Goal: Task Accomplishment & Management: Complete application form

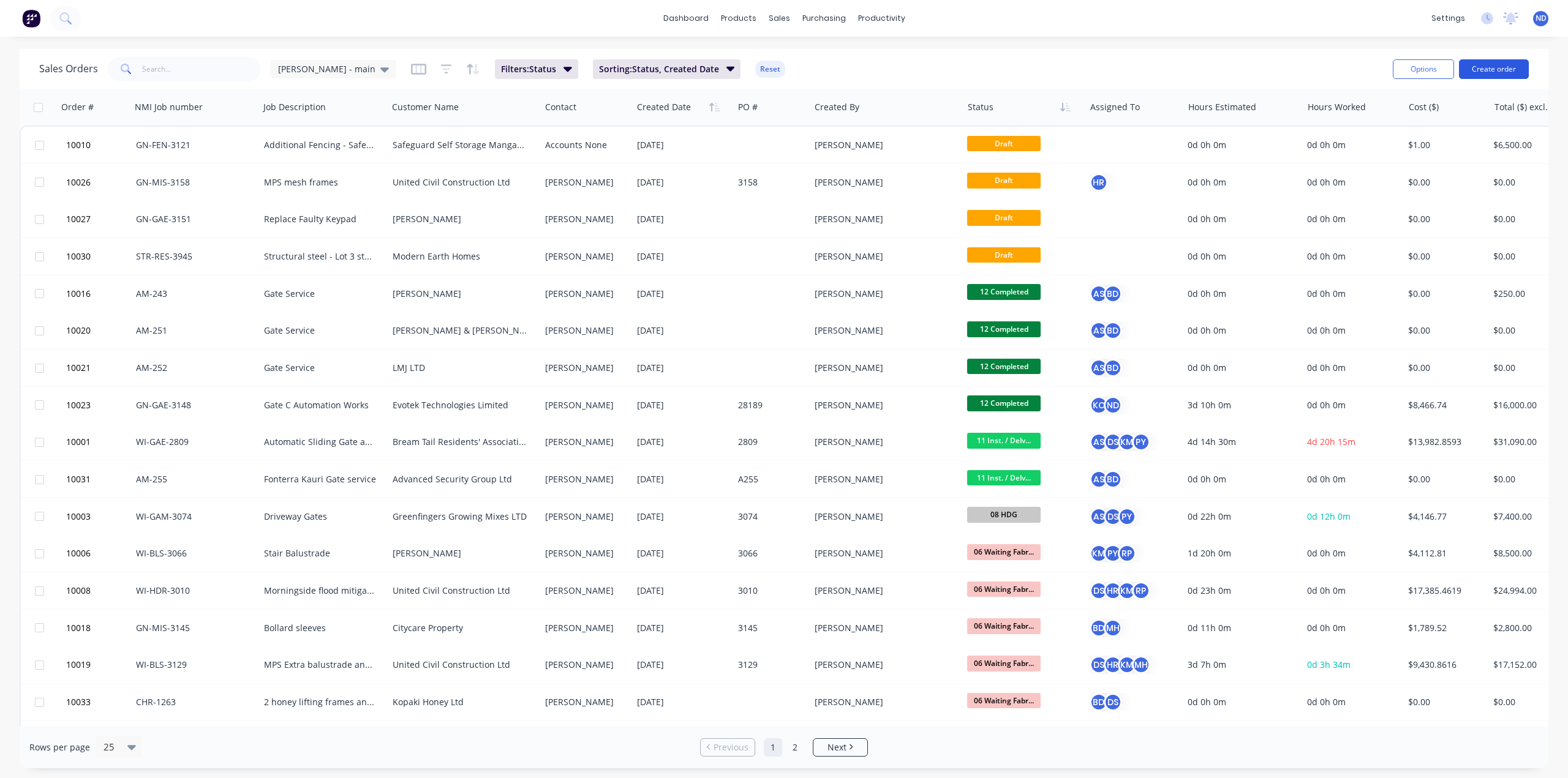
click at [1493, 71] on button "Create order" at bounding box center [1494, 69] width 70 height 20
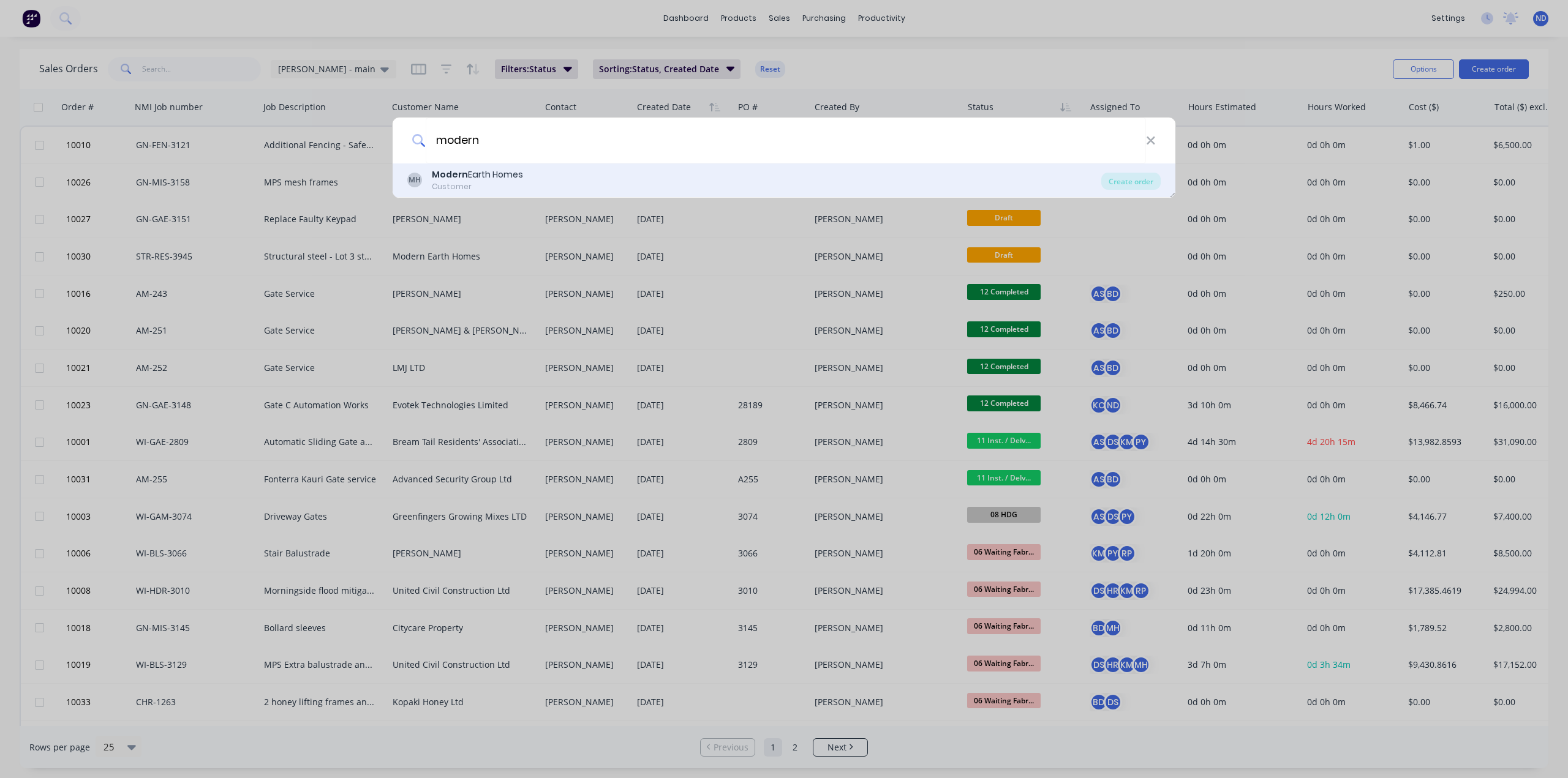
type input "modern"
click at [475, 176] on div "Modern Earth Homes" at bounding box center [477, 174] width 91 height 13
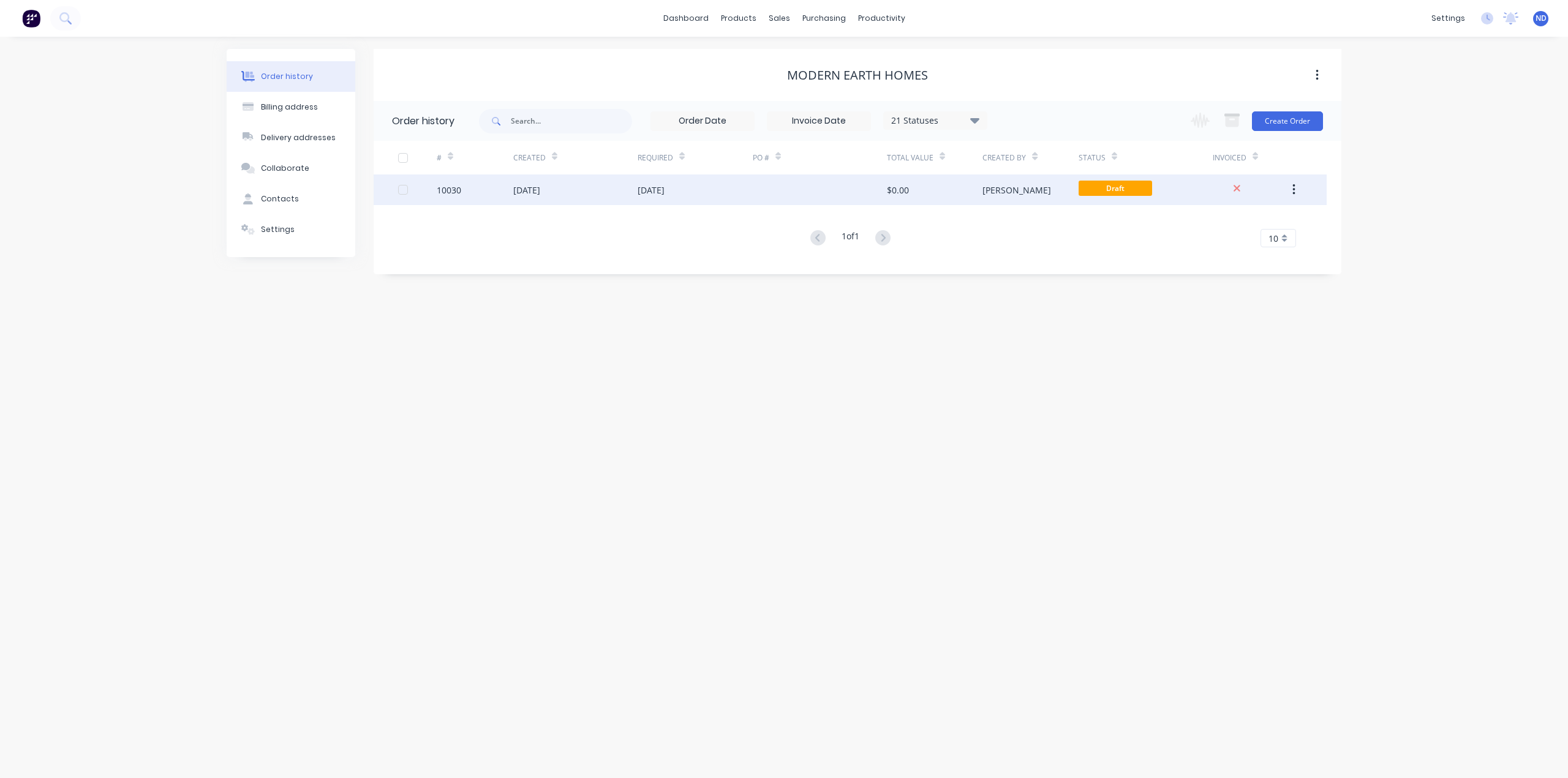
click at [640, 193] on div "[DATE]" at bounding box center [651, 189] width 27 height 13
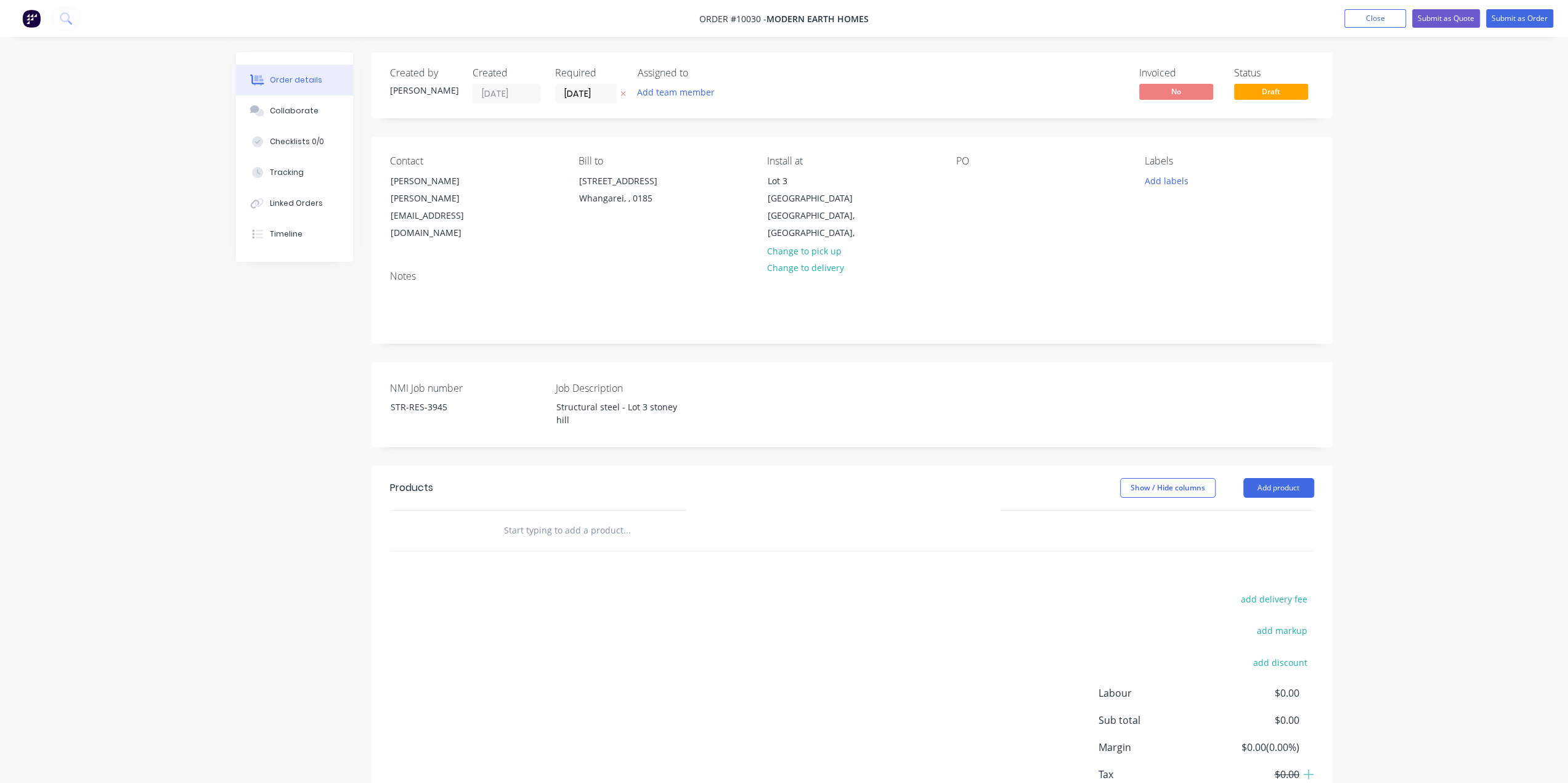
click at [314, 385] on div "Created by [PERSON_NAME] Created [DATE] Required [DATE] Assigned to Add team me…" at bounding box center [784, 458] width 1097 height 813
click at [770, 185] on div "Lot 3 [GEOGRAPHIC_DATA]" at bounding box center [818, 190] width 102 height 34
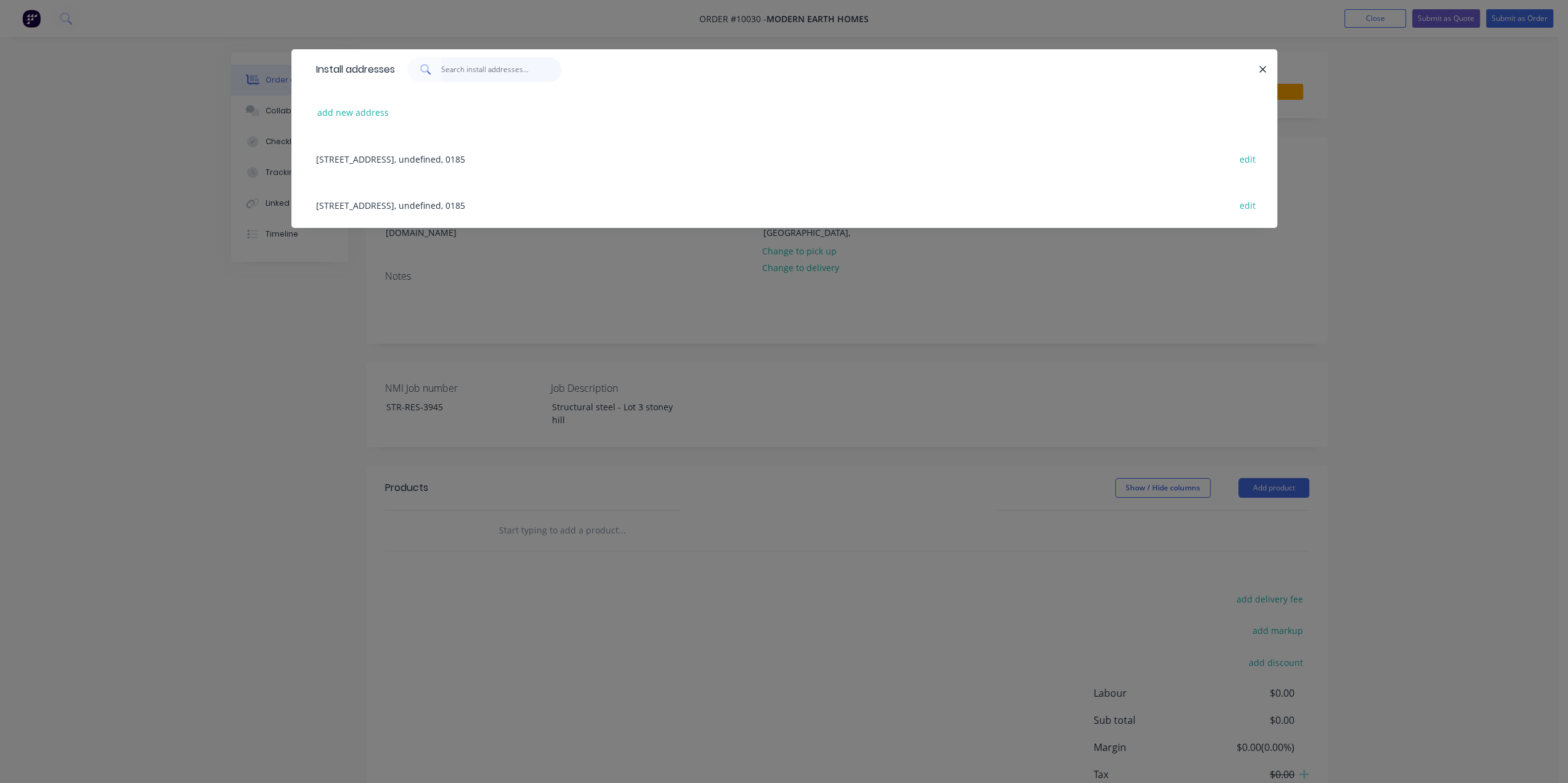
click at [481, 72] on input "text" at bounding box center [501, 70] width 120 height 25
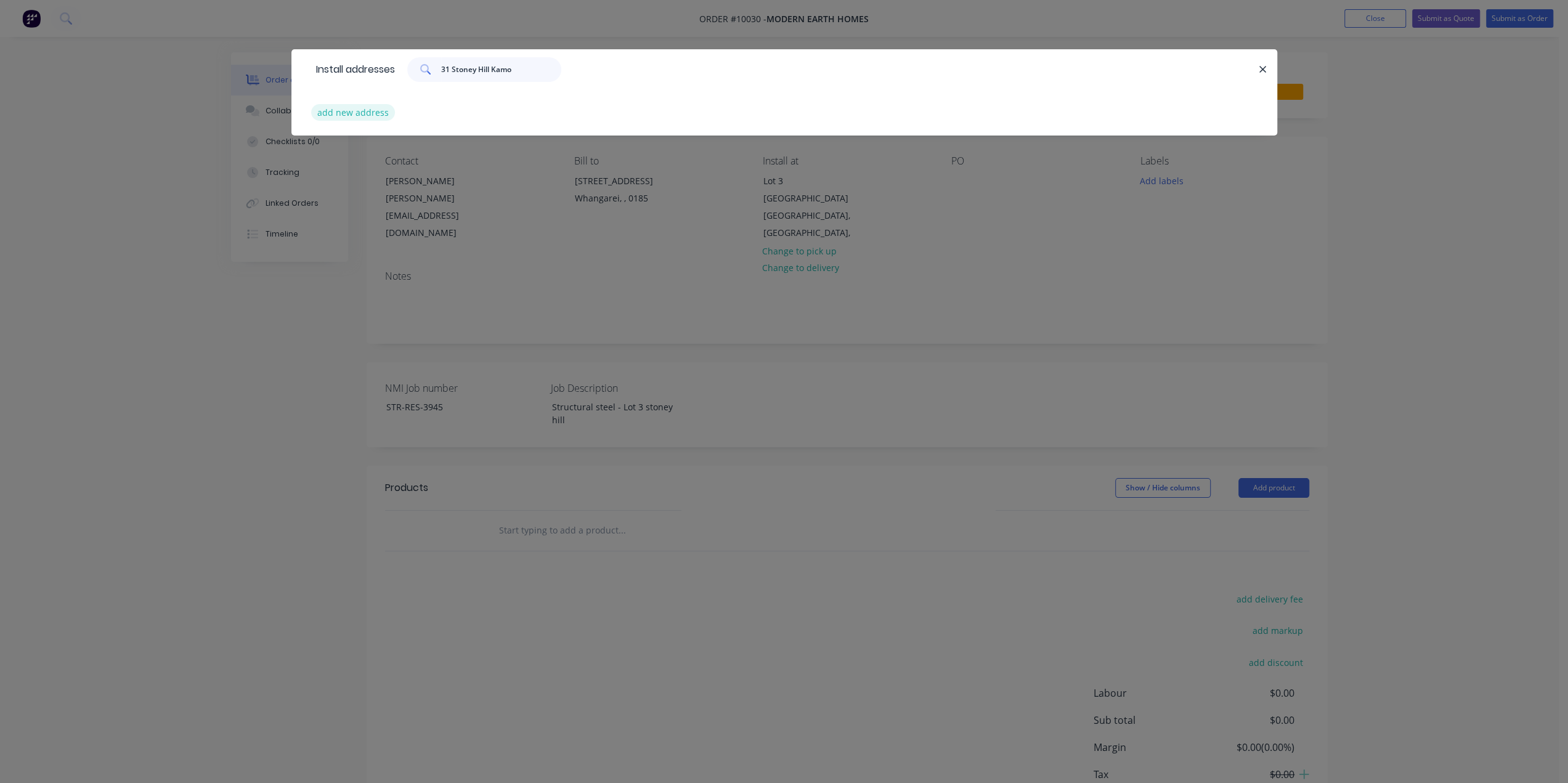
type input "31 Stoney Hill Kamo"
click at [387, 112] on button "add new address" at bounding box center [353, 112] width 84 height 16
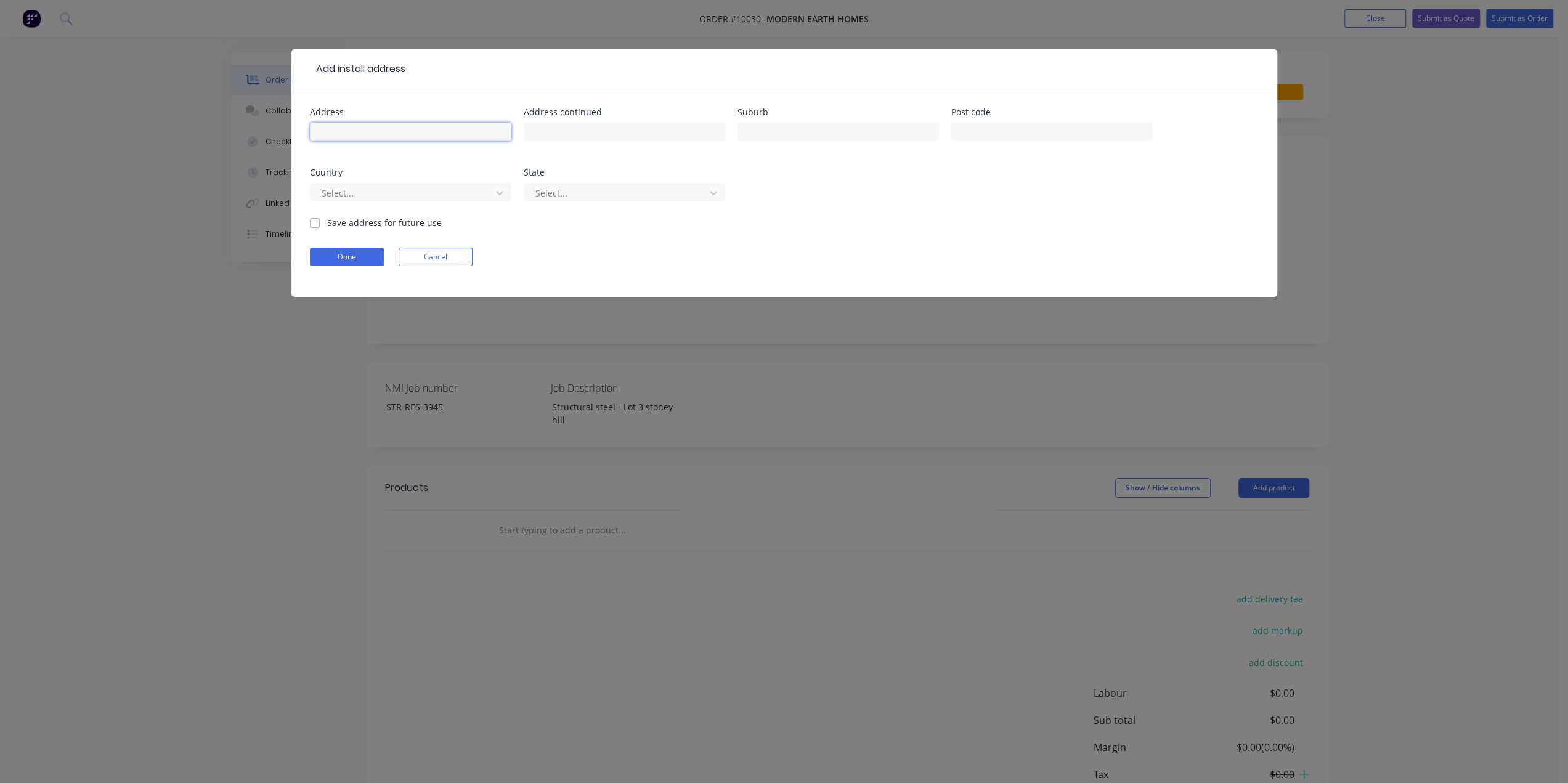
click at [404, 132] on input "text" at bounding box center [410, 132] width 202 height 19
type input "[STREET_ADDRESS]"
type input "Kamo"
type input "0110"
click at [416, 195] on div at bounding box center [403, 193] width 165 height 15
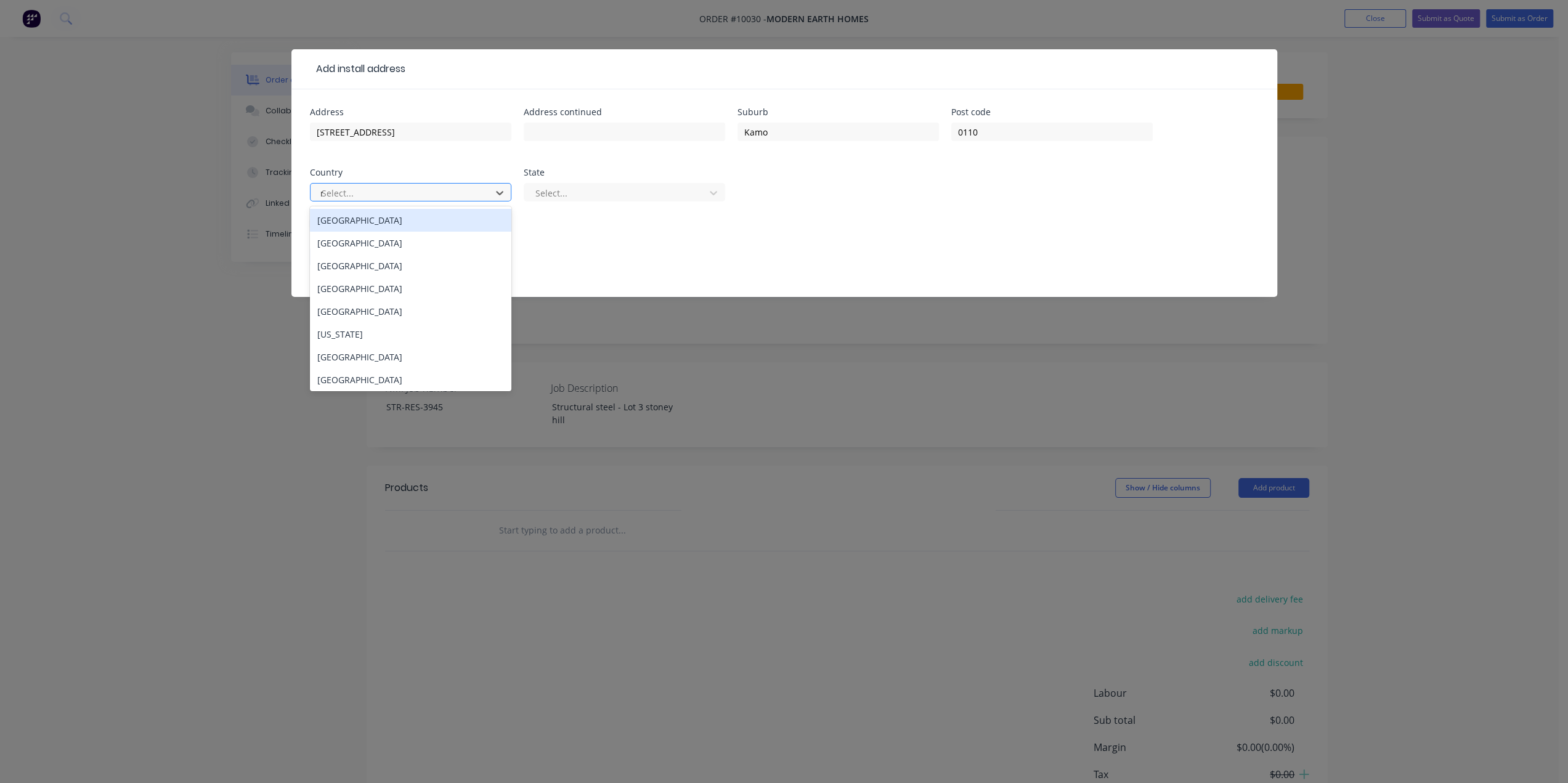
type input "new"
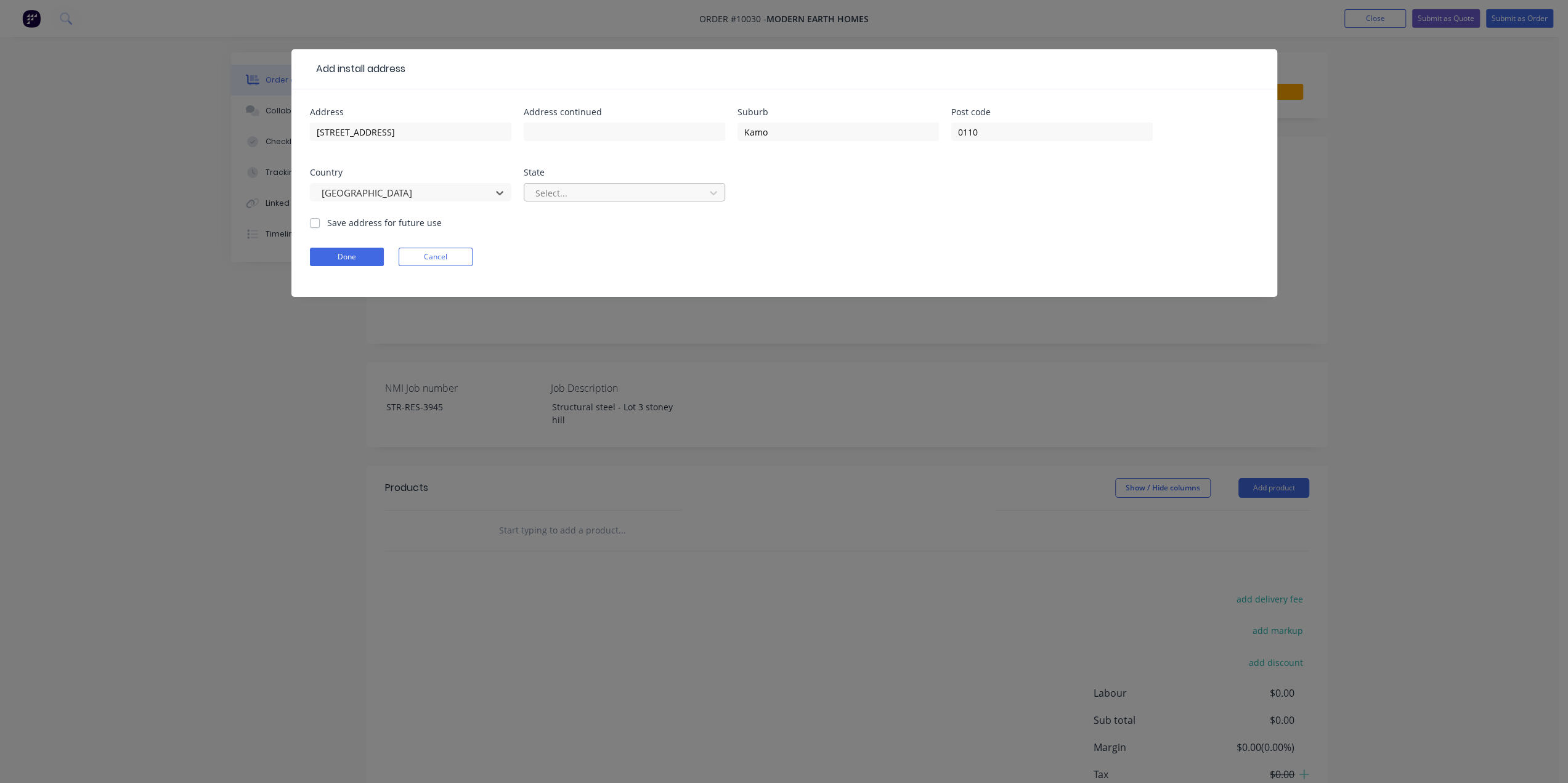
click at [587, 193] on div at bounding box center [617, 193] width 165 height 15
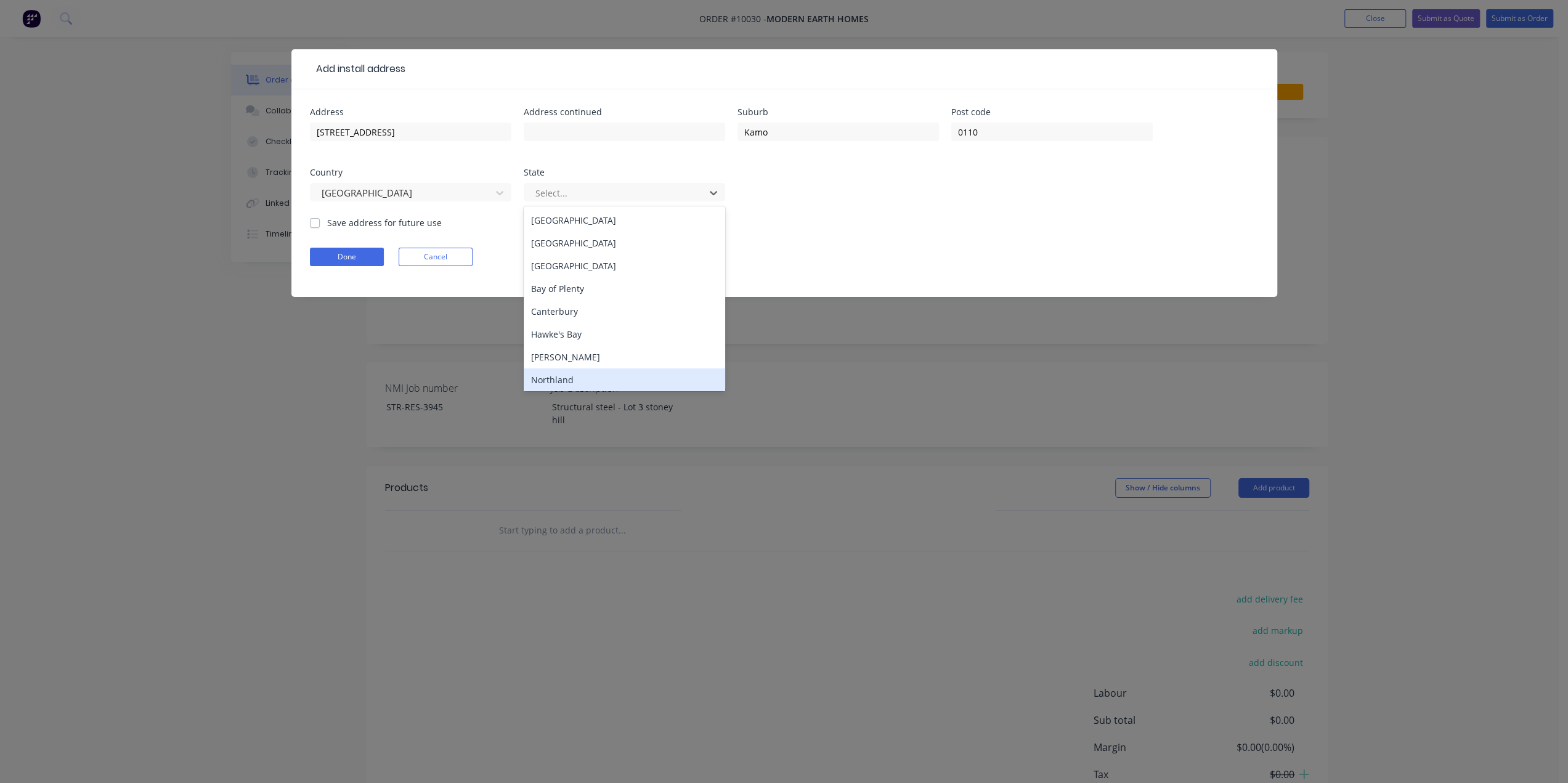
click at [579, 378] on div "Northland" at bounding box center [624, 379] width 202 height 23
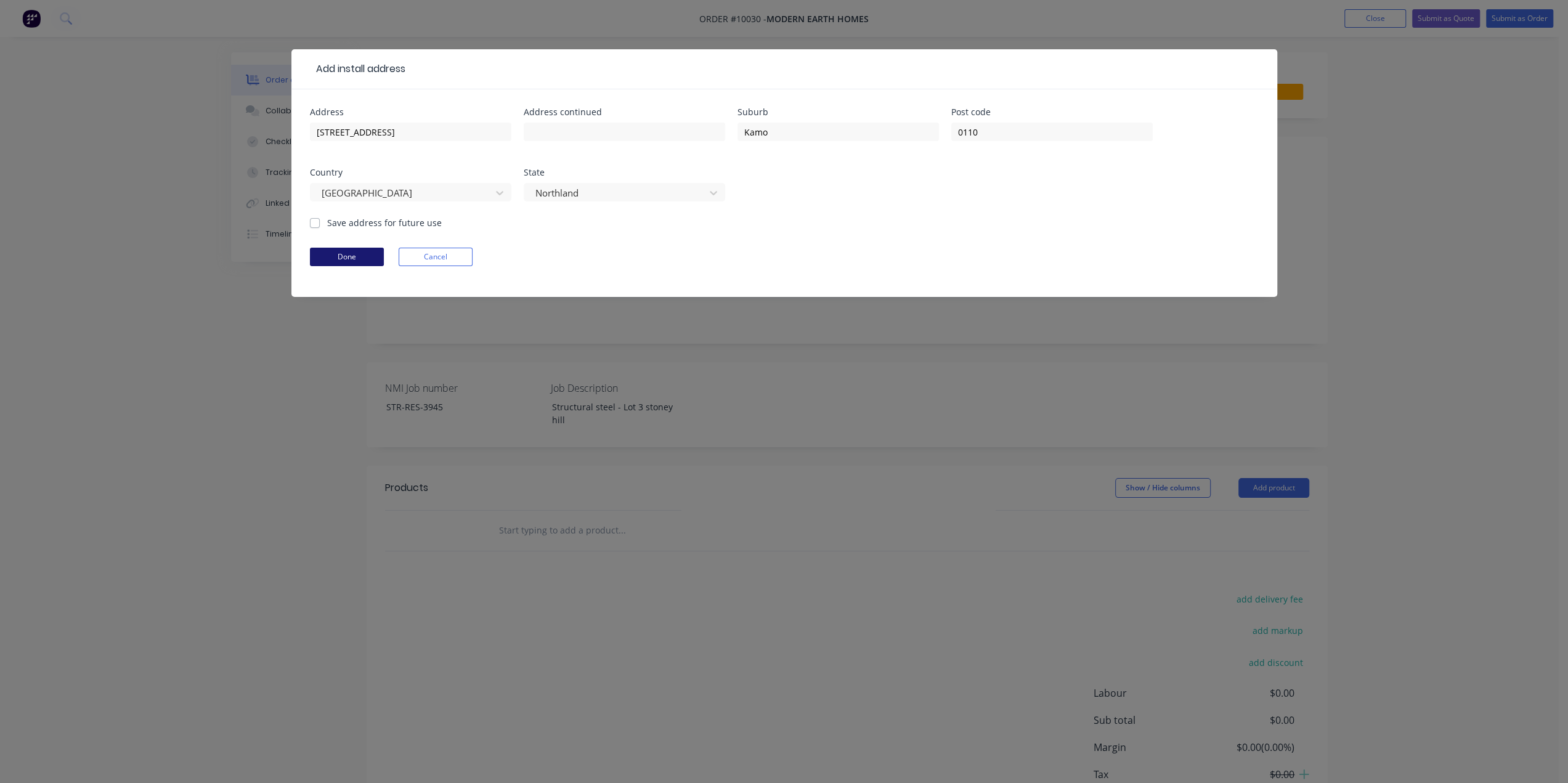
click at [352, 258] on button "Done" at bounding box center [347, 257] width 74 height 19
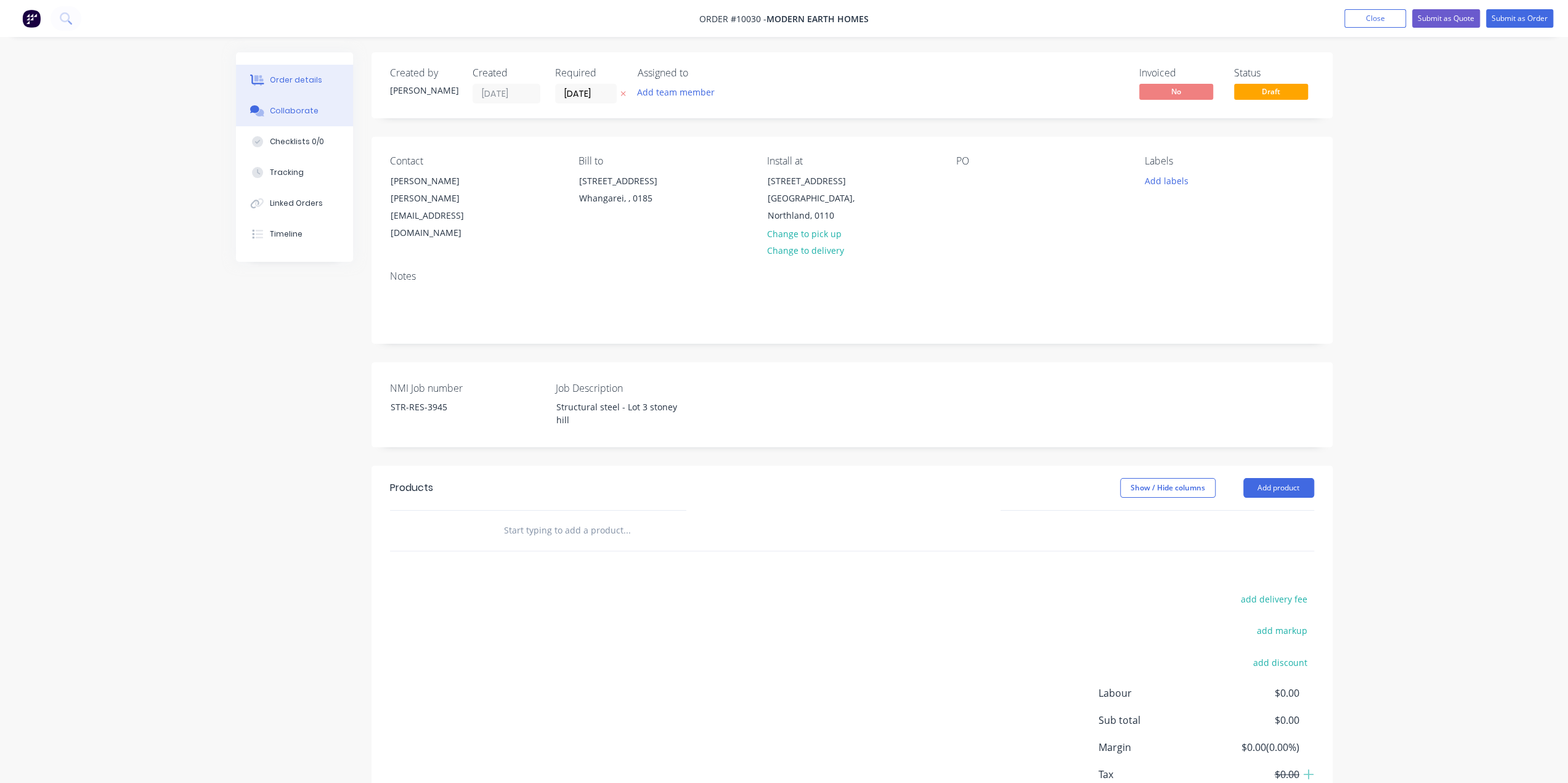
click at [289, 120] on button "Collaborate" at bounding box center [295, 111] width 117 height 31
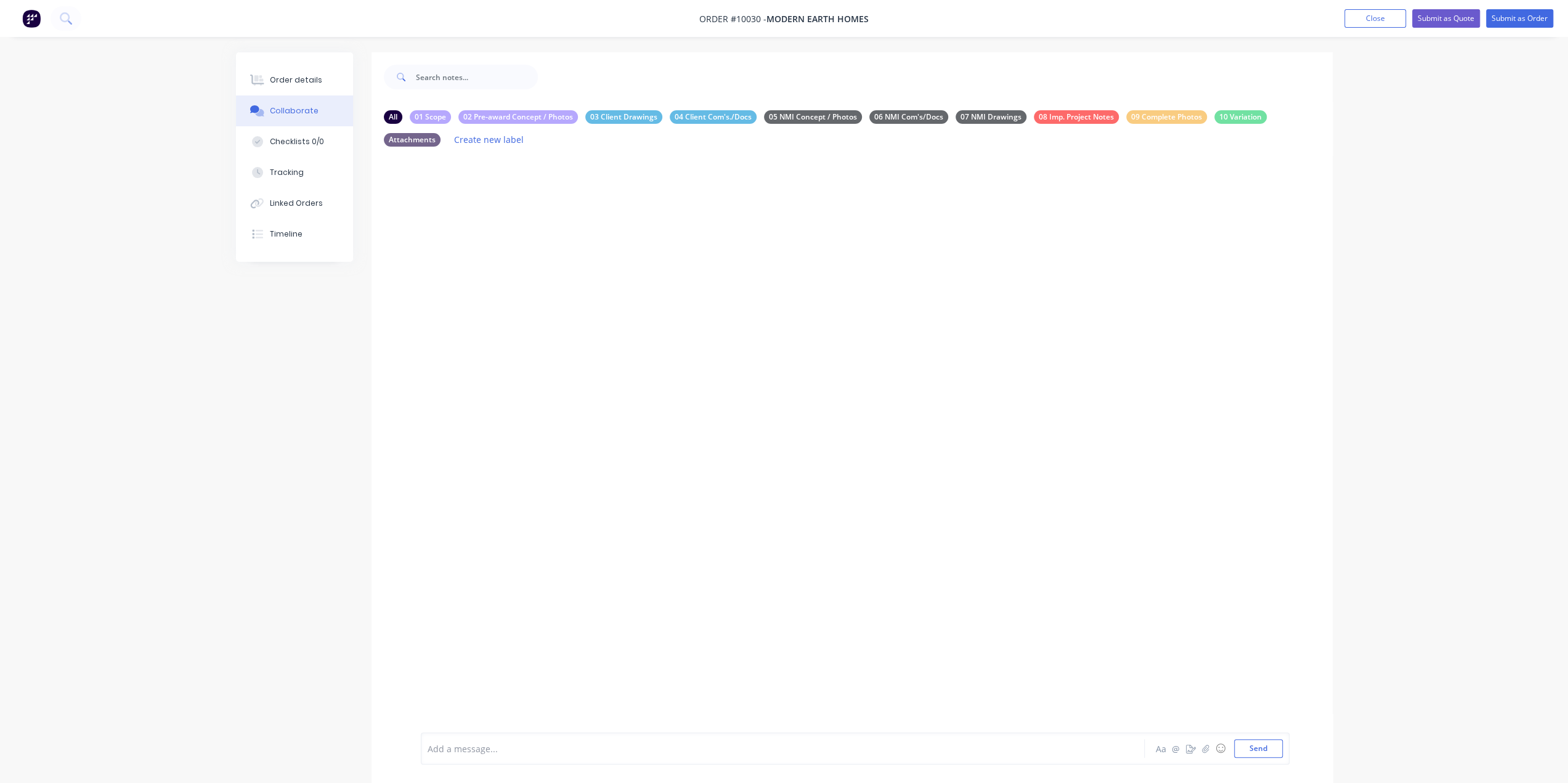
click at [453, 240] on div at bounding box center [852, 454] width 961 height 597
click at [655, 748] on div at bounding box center [749, 749] width 641 height 13
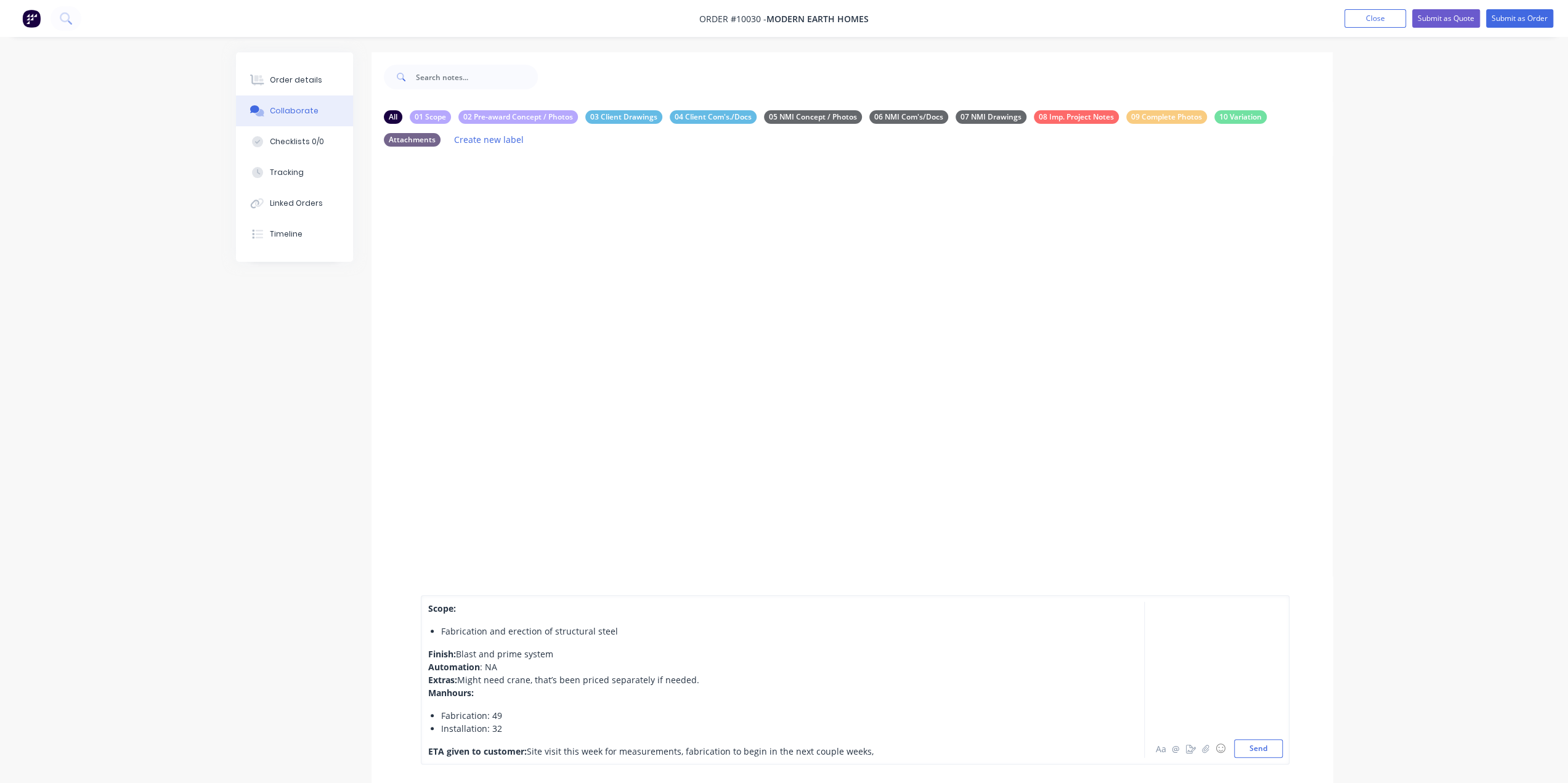
click at [622, 629] on div "Fabrication and erection of structural steel" at bounding box center [755, 631] width 628 height 13
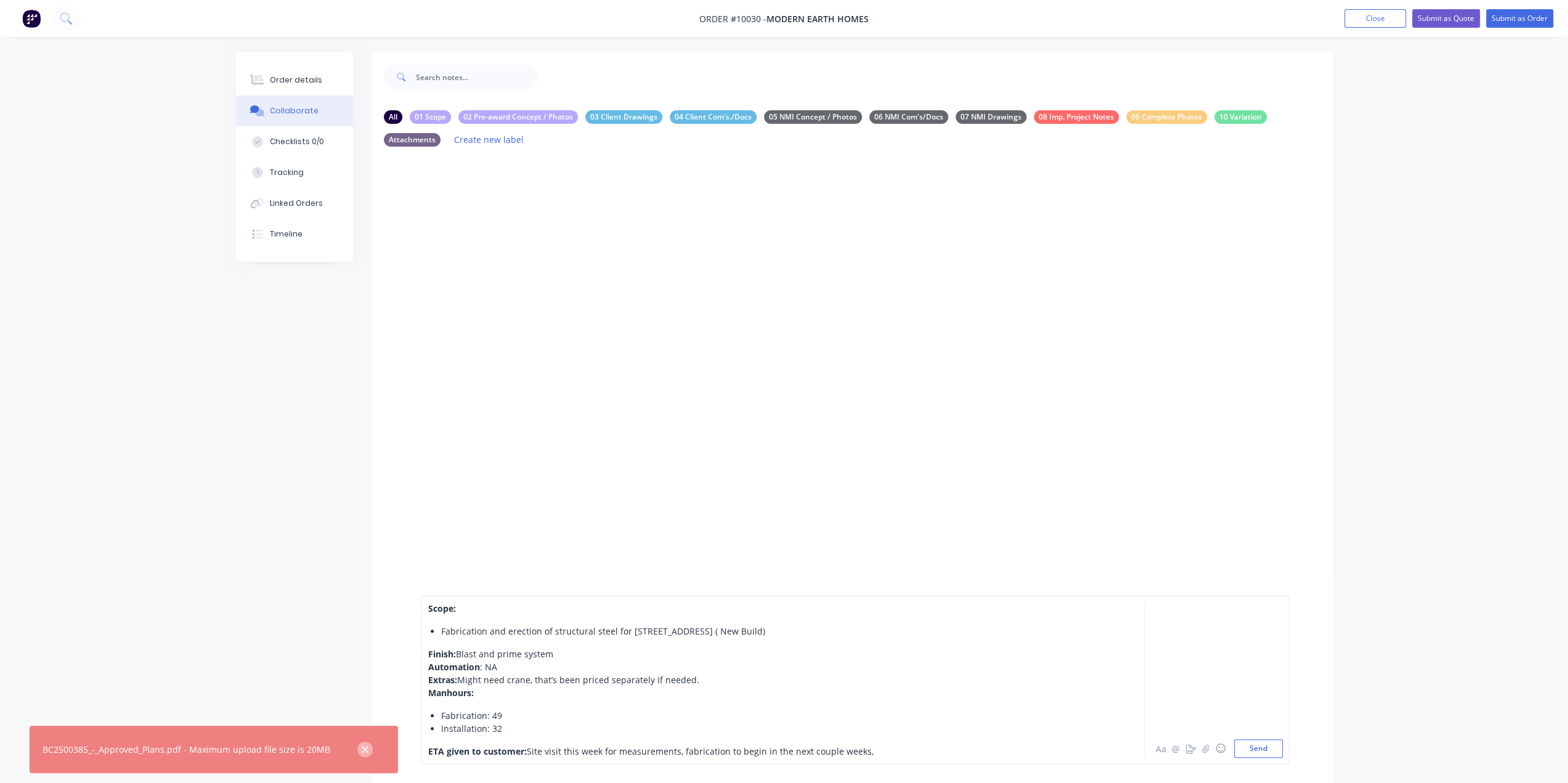
click at [361, 748] on icon "button" at bounding box center [364, 750] width 8 height 11
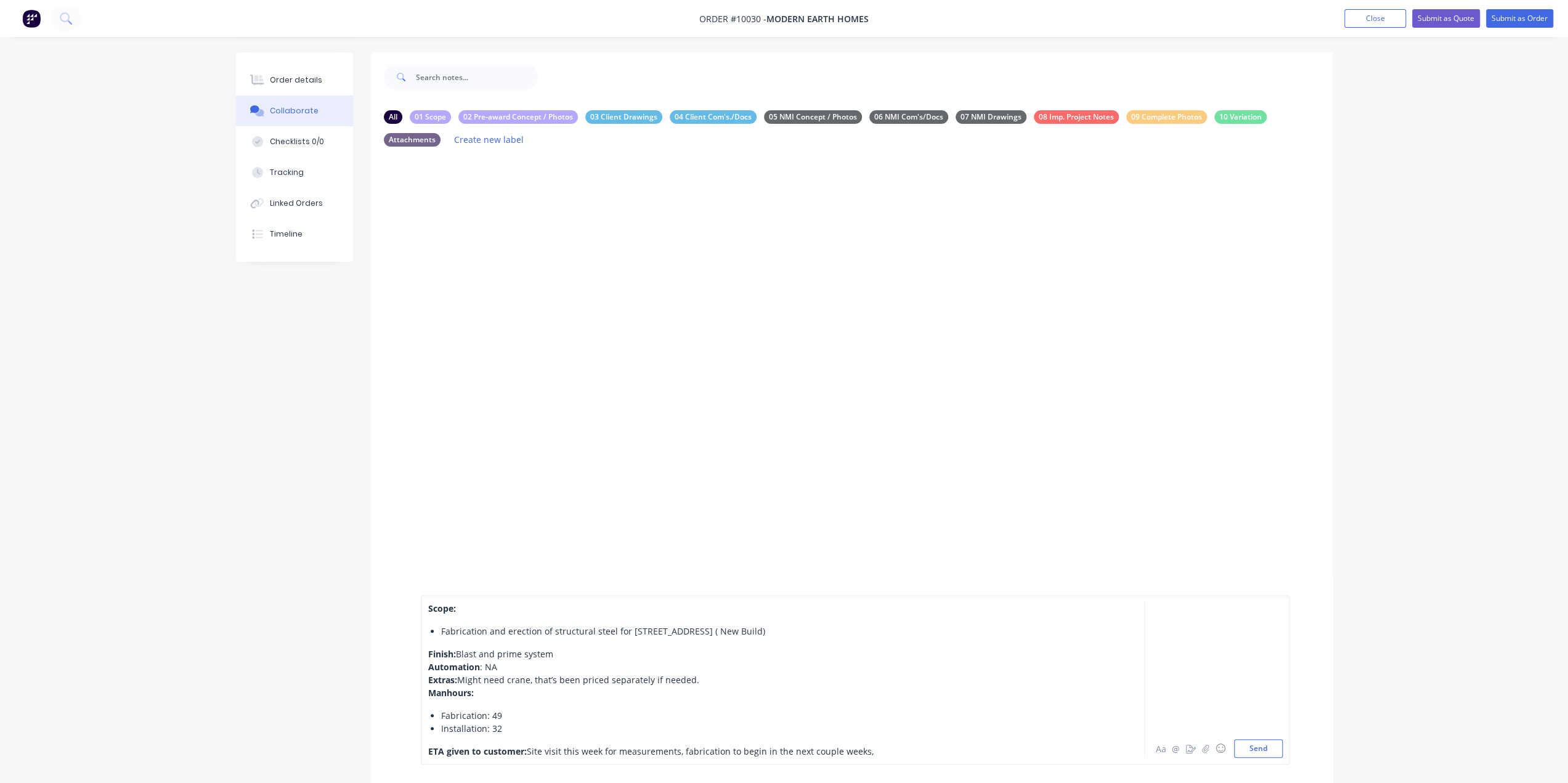
click at [791, 741] on div "Scope: Fabrication and erection of structural steel for [STREET_ADDRESS] ( New …" at bounding box center [749, 680] width 641 height 156
click at [304, 75] on div "Order details" at bounding box center [295, 80] width 52 height 11
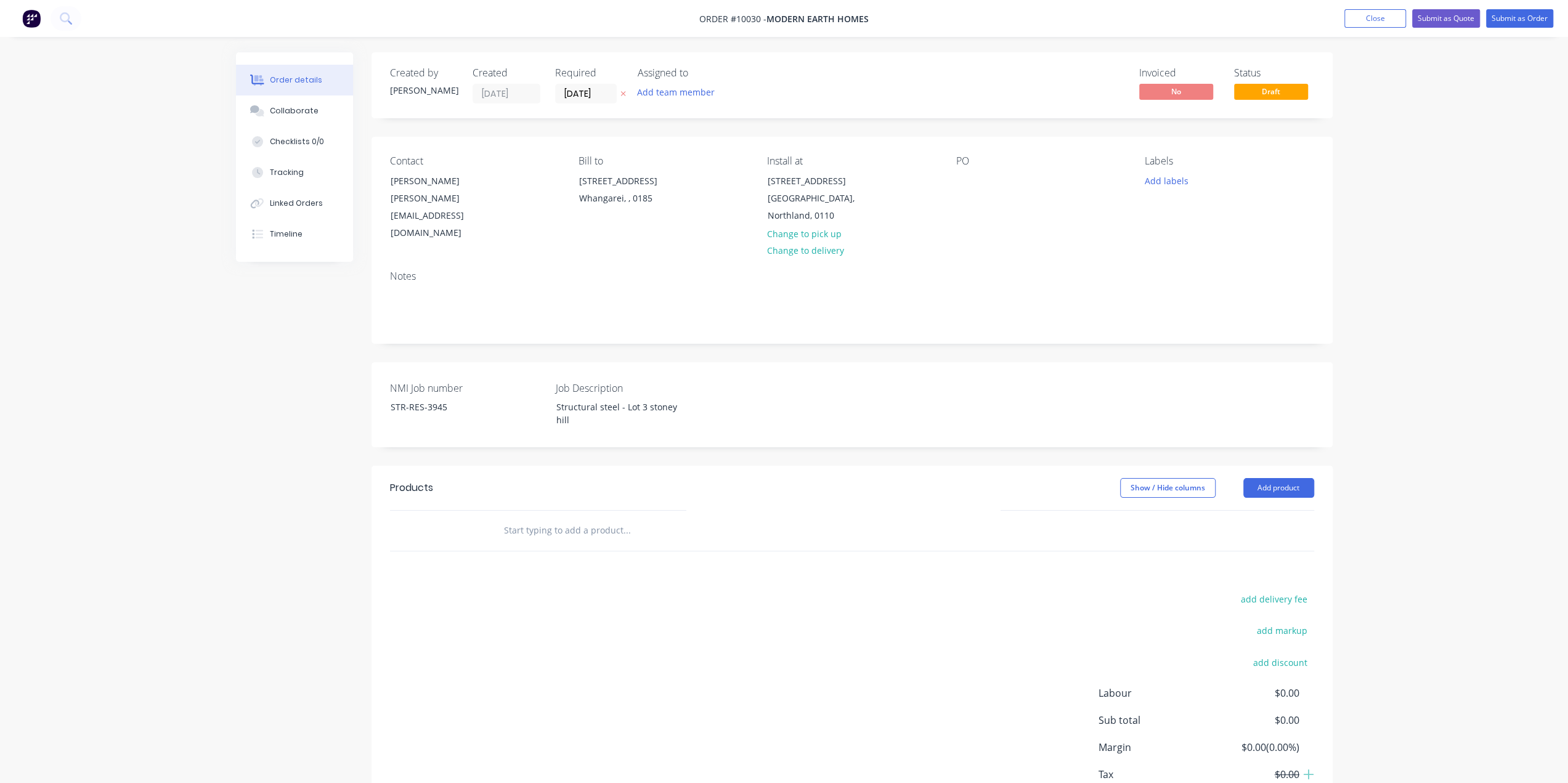
drag, startPoint x: 301, startPoint y: 101, endPoint x: 456, endPoint y: 154, distance: 163.8
click at [301, 102] on button "Collaborate" at bounding box center [295, 111] width 117 height 31
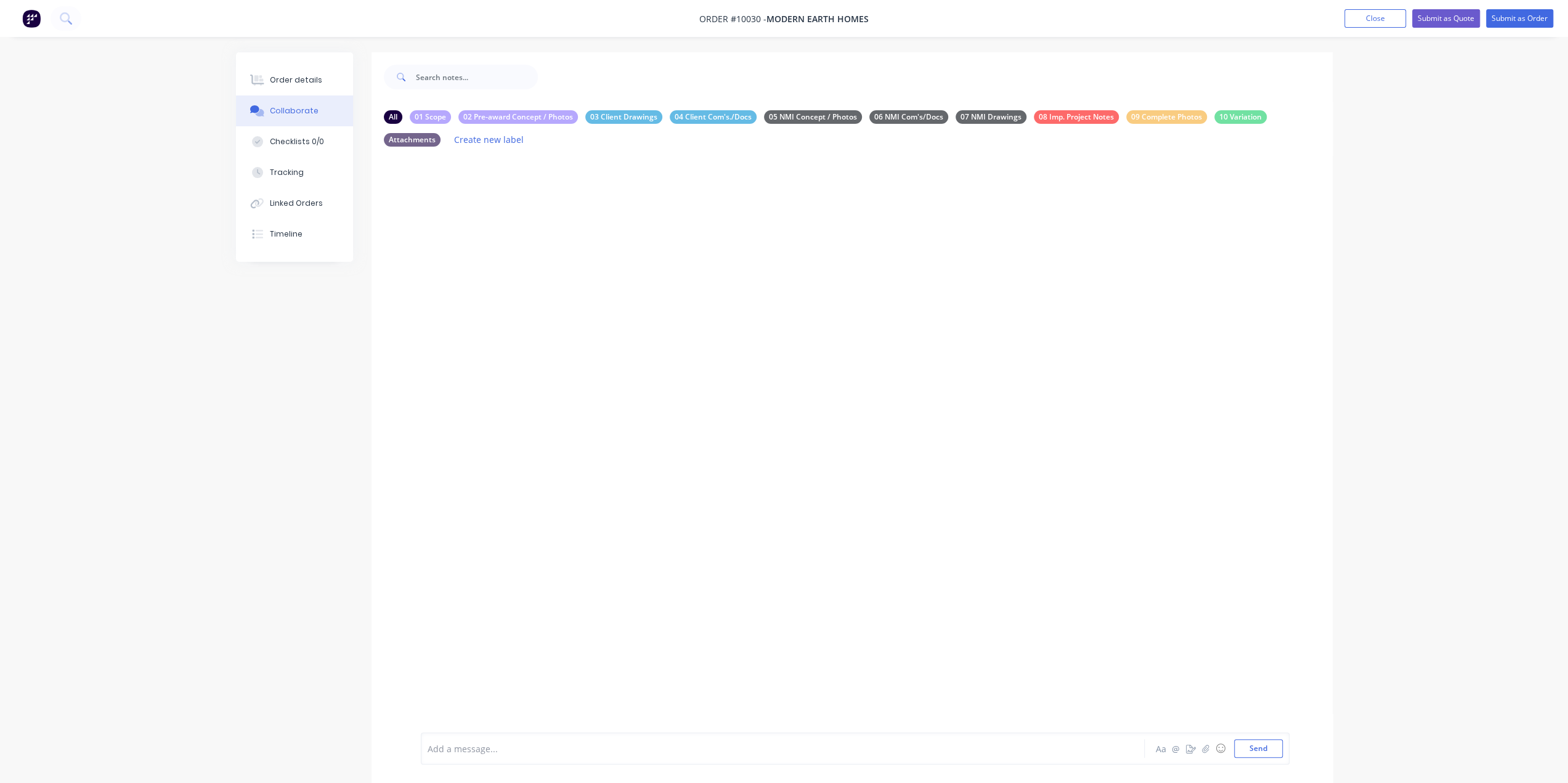
click at [605, 747] on div at bounding box center [749, 749] width 641 height 13
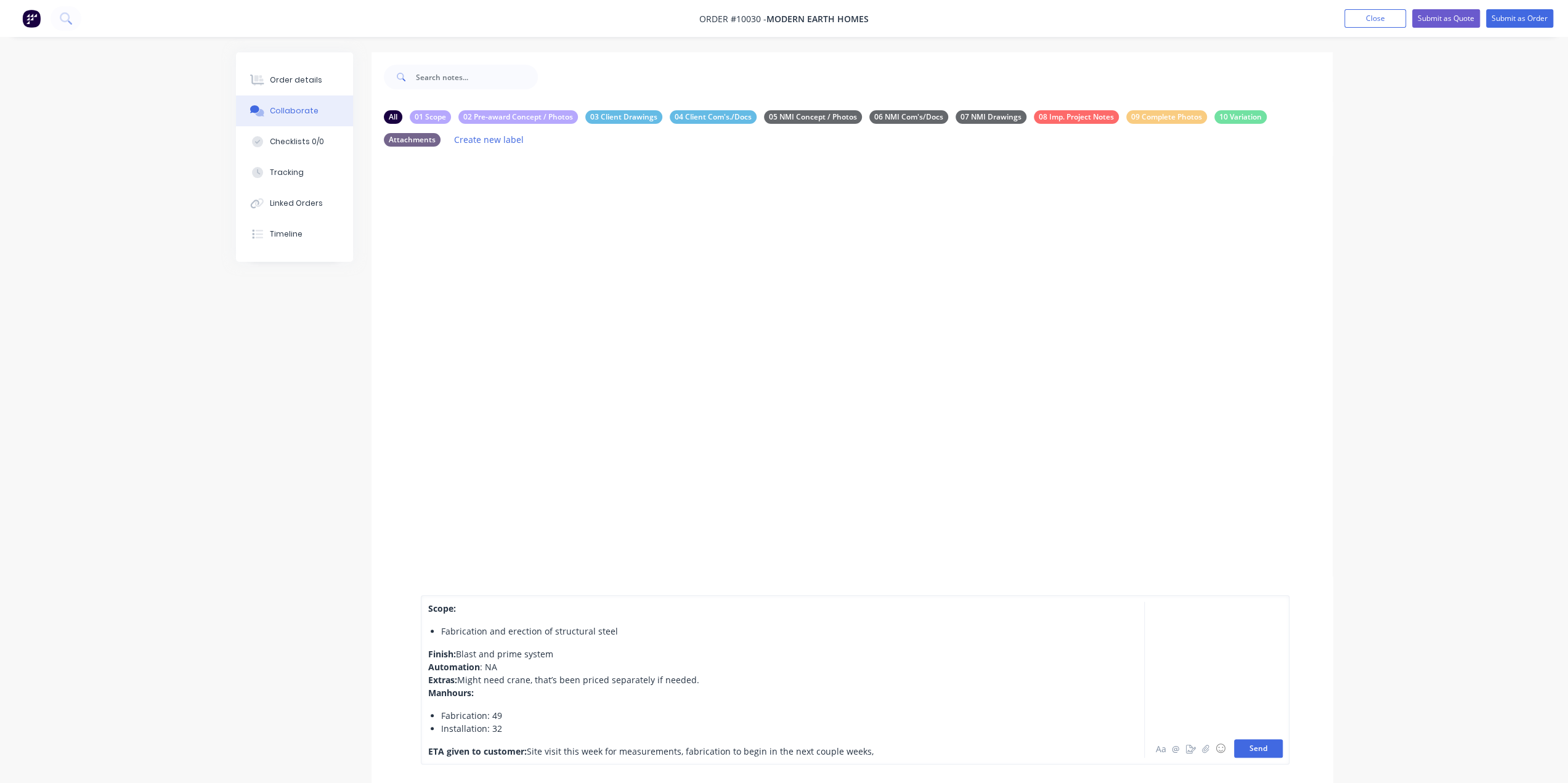
click at [1250, 750] on button "Send" at bounding box center [1258, 749] width 49 height 19
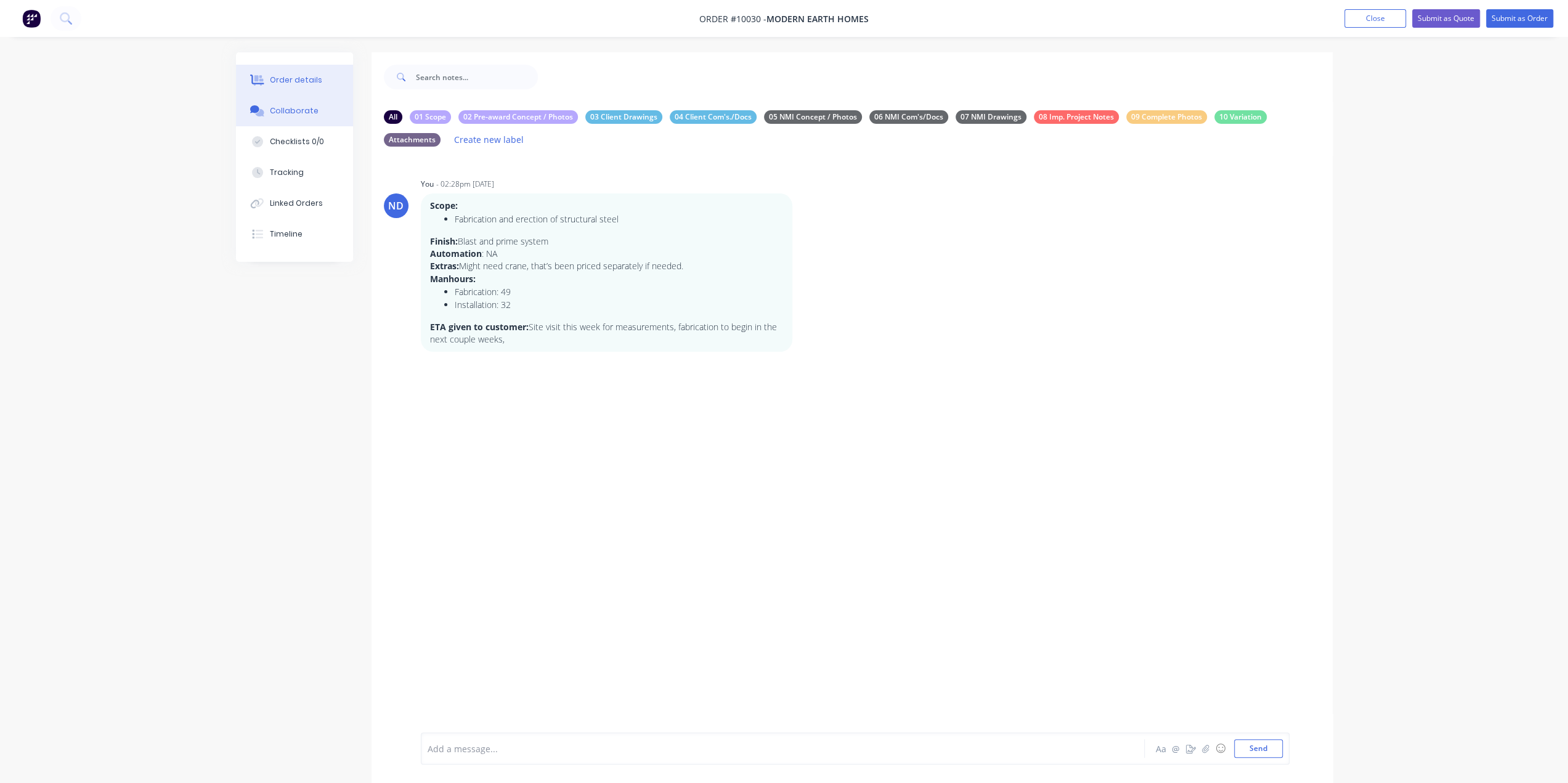
click at [301, 82] on div "Order details" at bounding box center [295, 80] width 52 height 11
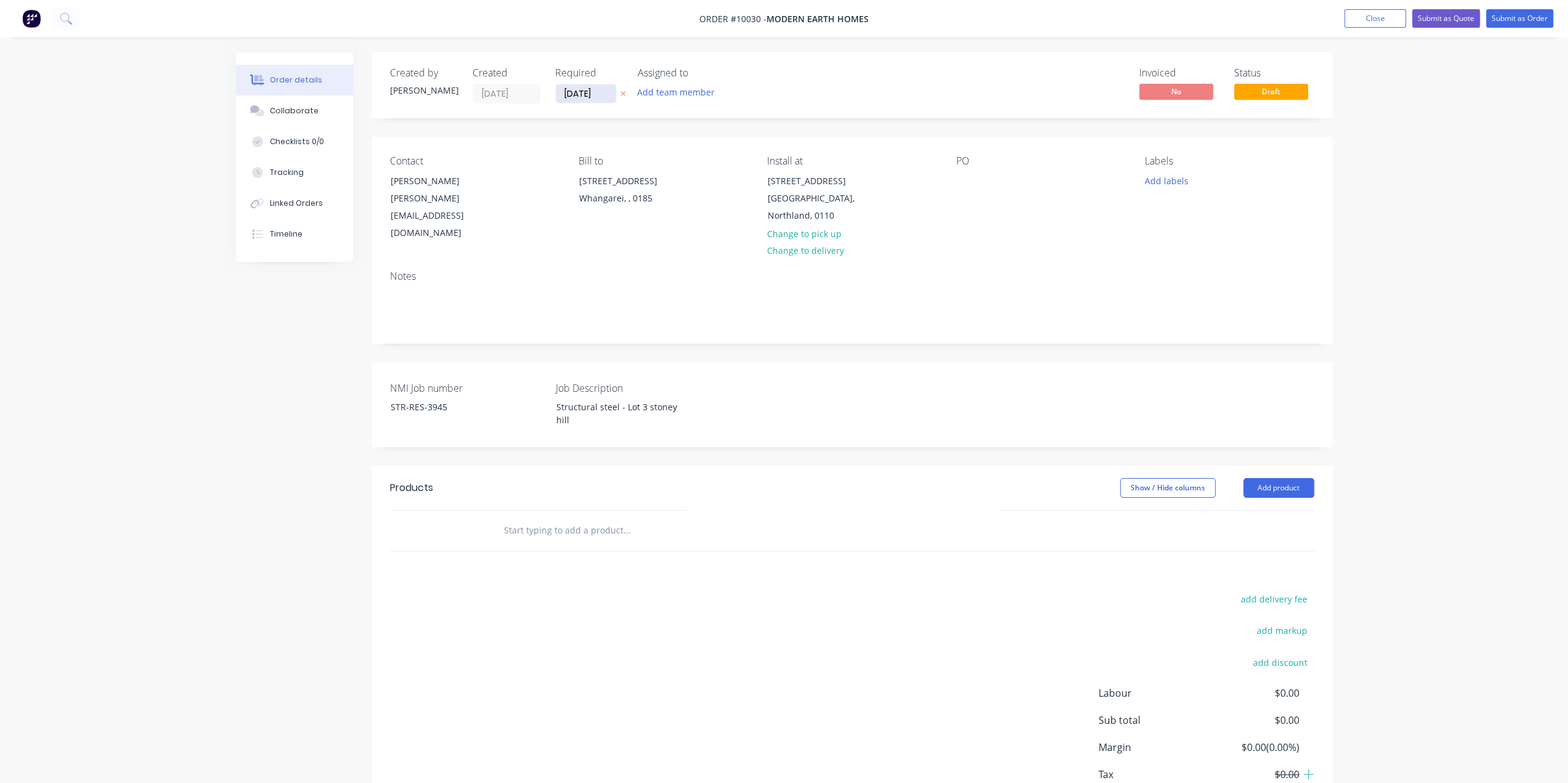
click at [602, 94] on input "[DATE]" at bounding box center [586, 94] width 60 height 19
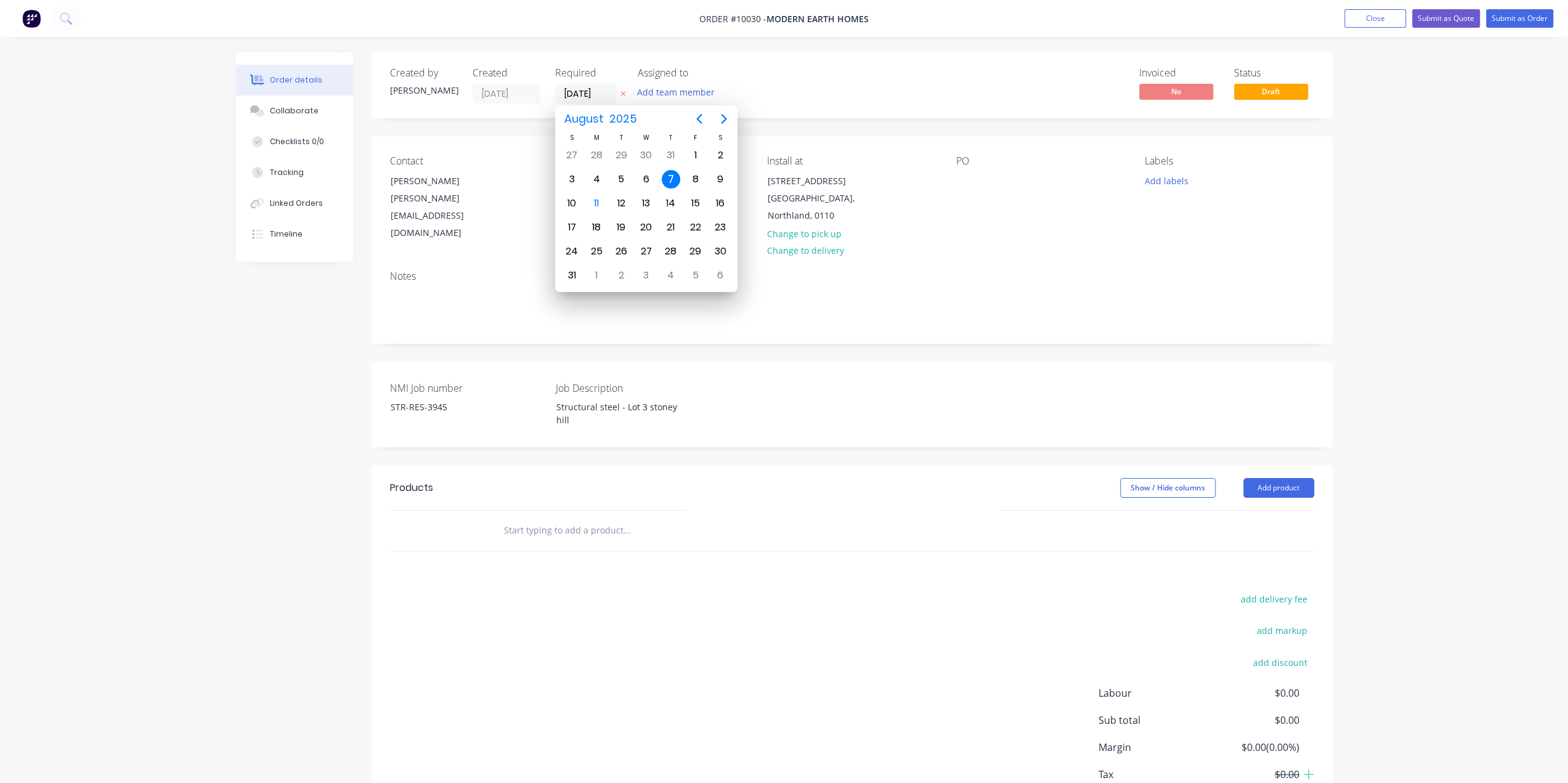
click at [623, 95] on icon at bounding box center [623, 94] width 5 height 8
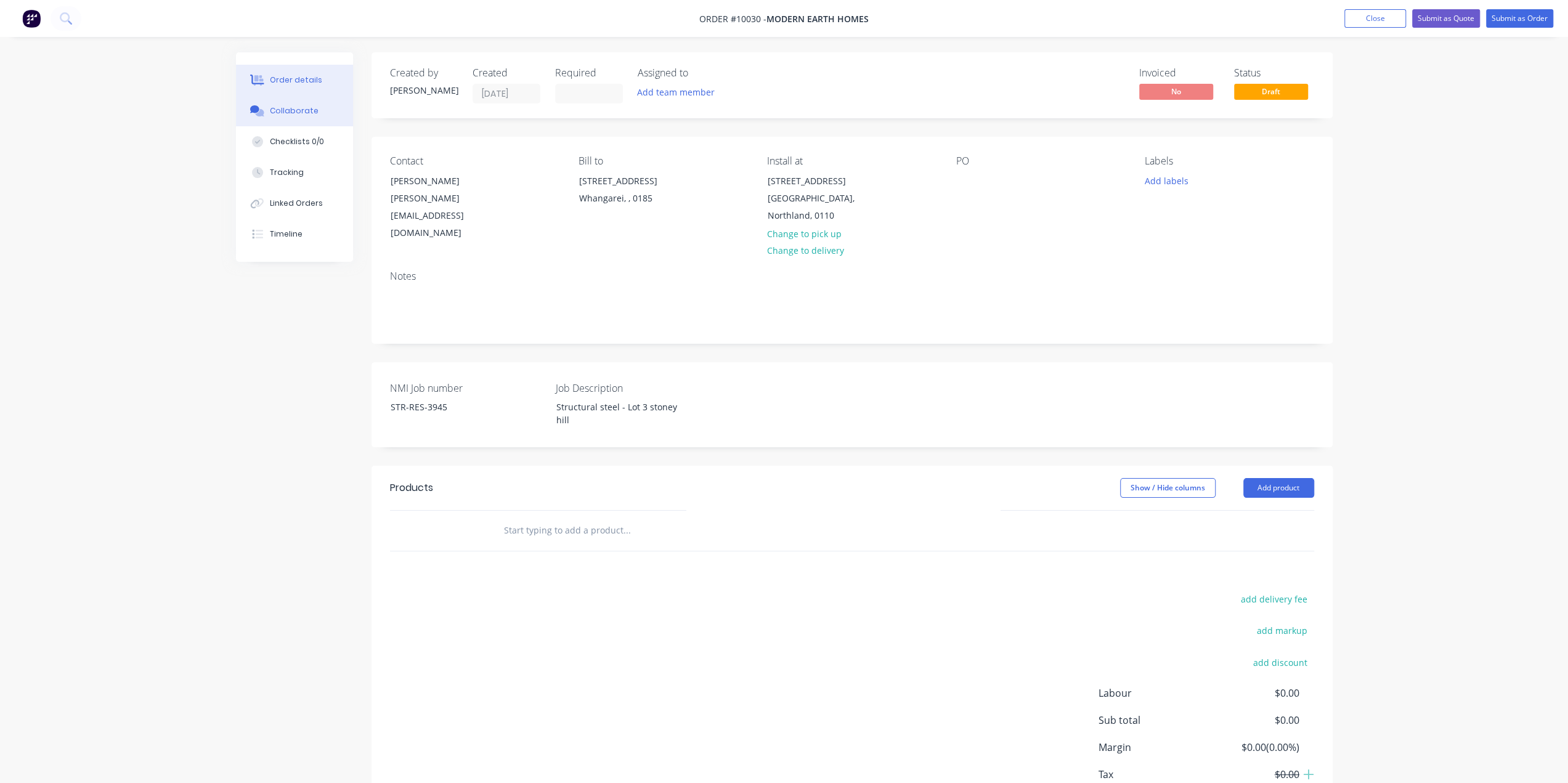
click at [300, 112] on div "Collaborate" at bounding box center [294, 111] width 49 height 11
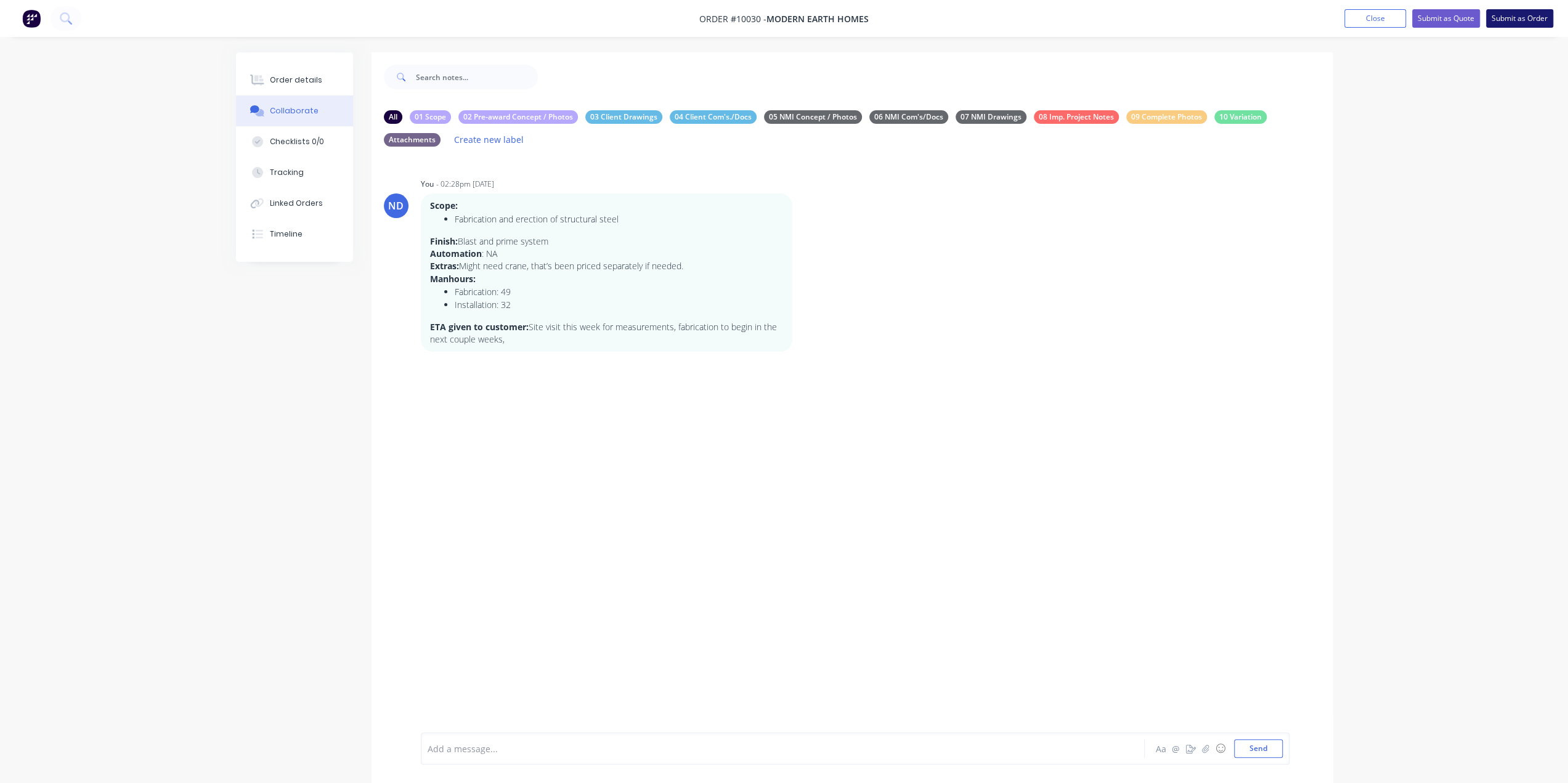
click at [1509, 18] on button "Submit as Order" at bounding box center [1520, 19] width 67 height 19
